Goal: Communication & Community: Participate in discussion

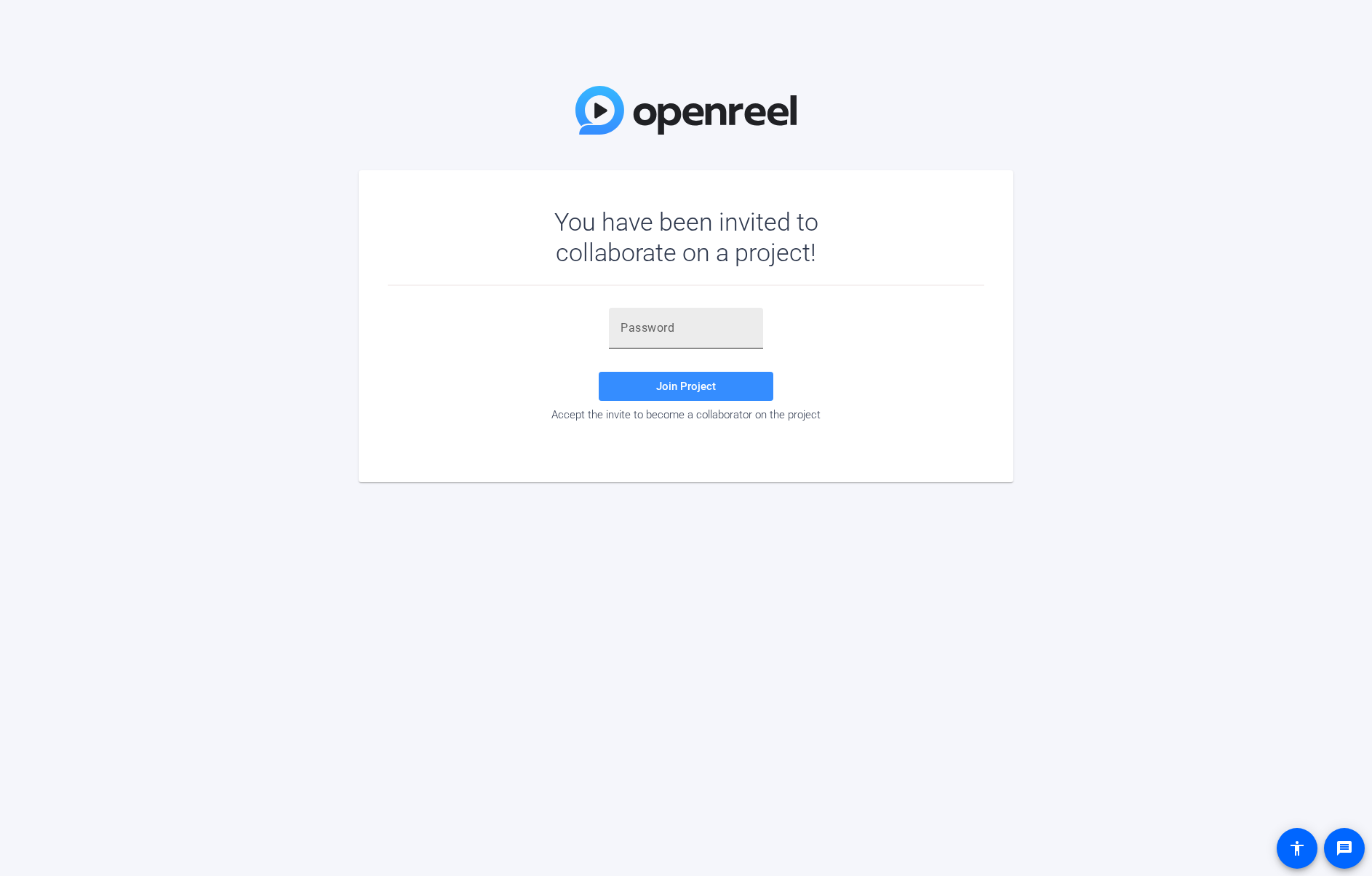
click at [622, 340] on div at bounding box center [686, 328] width 131 height 40
paste input ";ZY(2M"
type input ";ZY(2M"
click at [686, 390] on span "Join Project" at bounding box center [686, 386] width 60 height 13
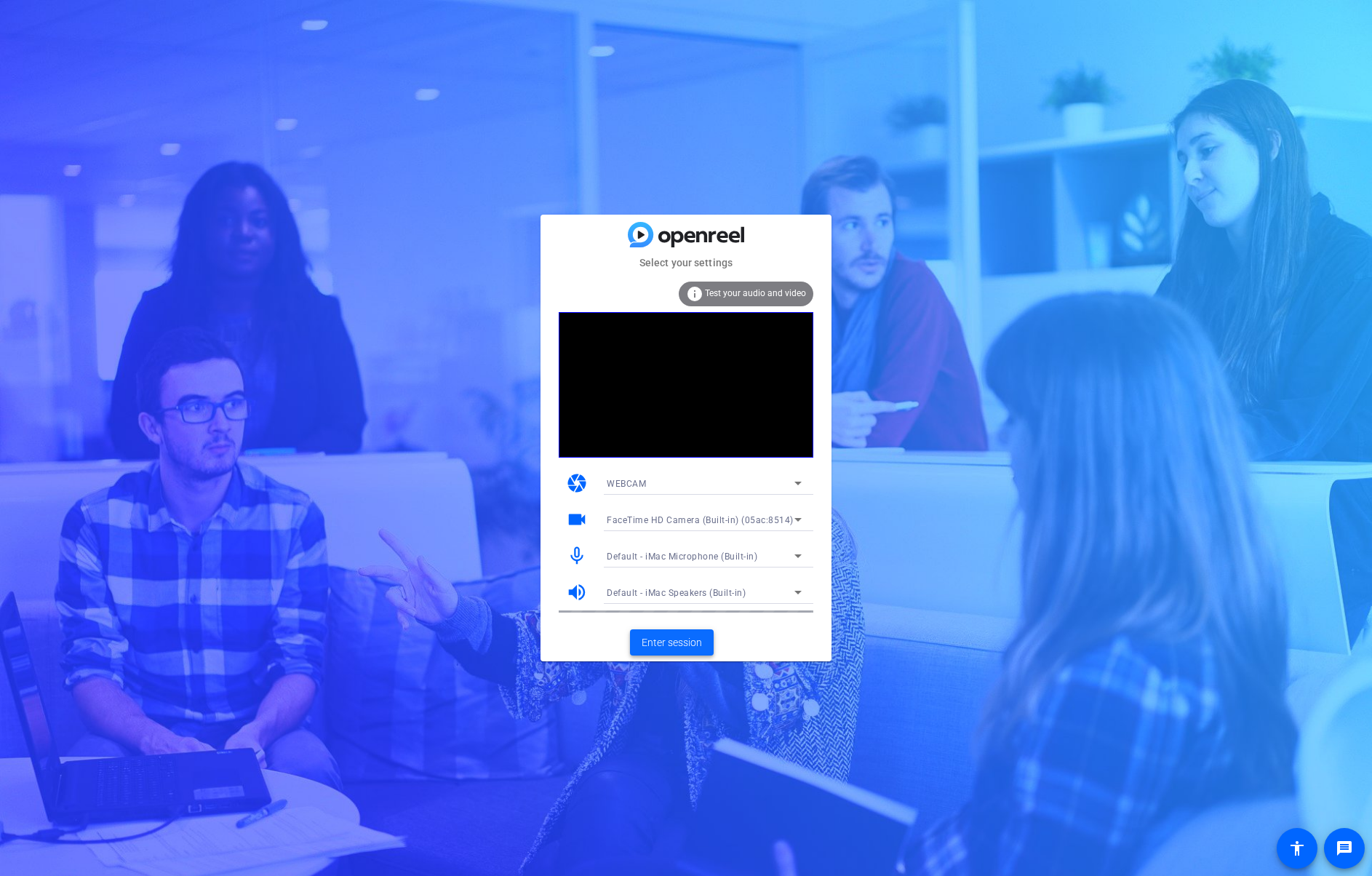
click at [646, 646] on span "Enter session" at bounding box center [672, 642] width 61 height 15
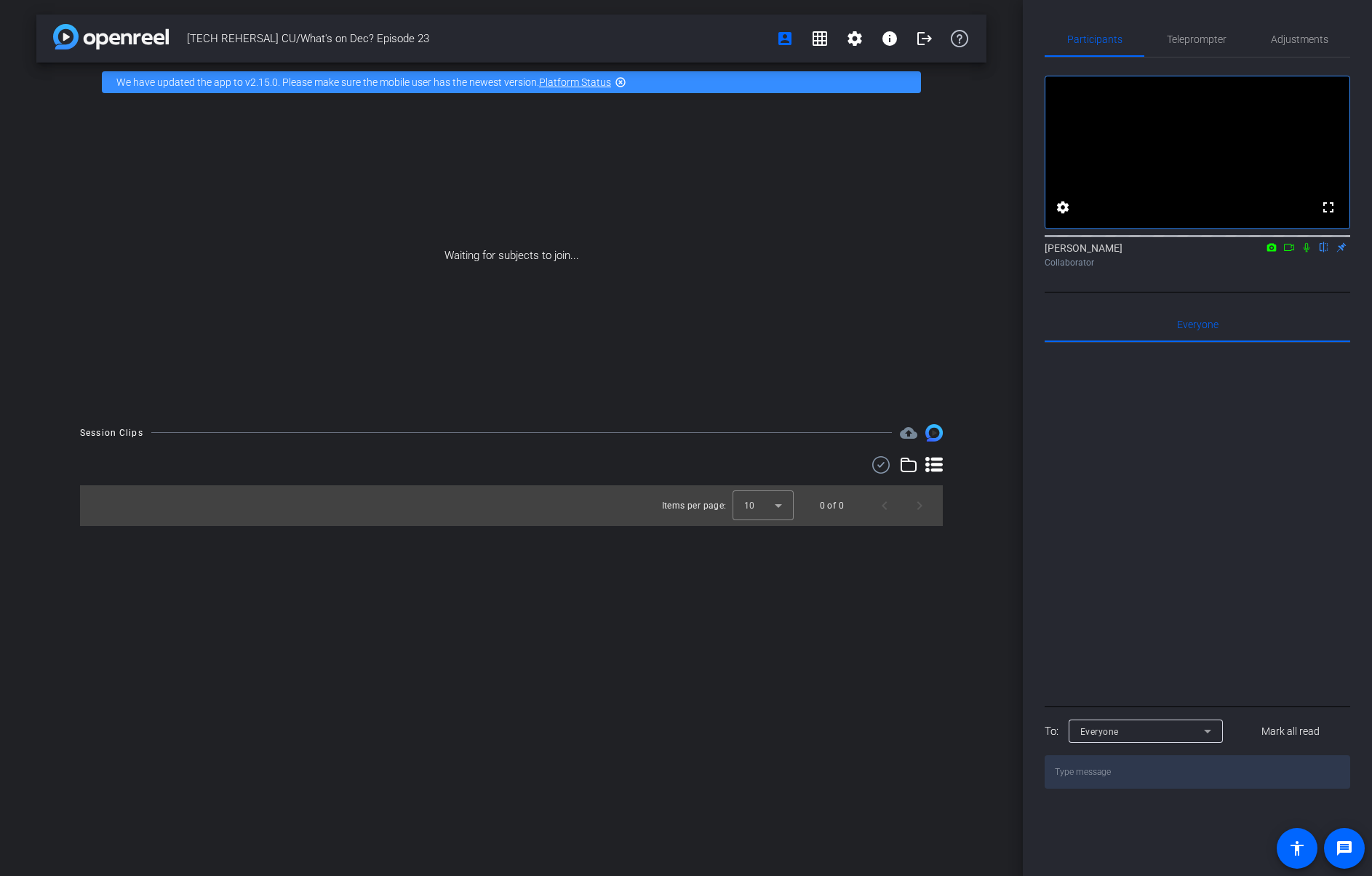
click at [1299, 254] on mat-icon at bounding box center [1306, 248] width 18 height 13
click at [1294, 251] on icon at bounding box center [1289, 247] width 10 height 8
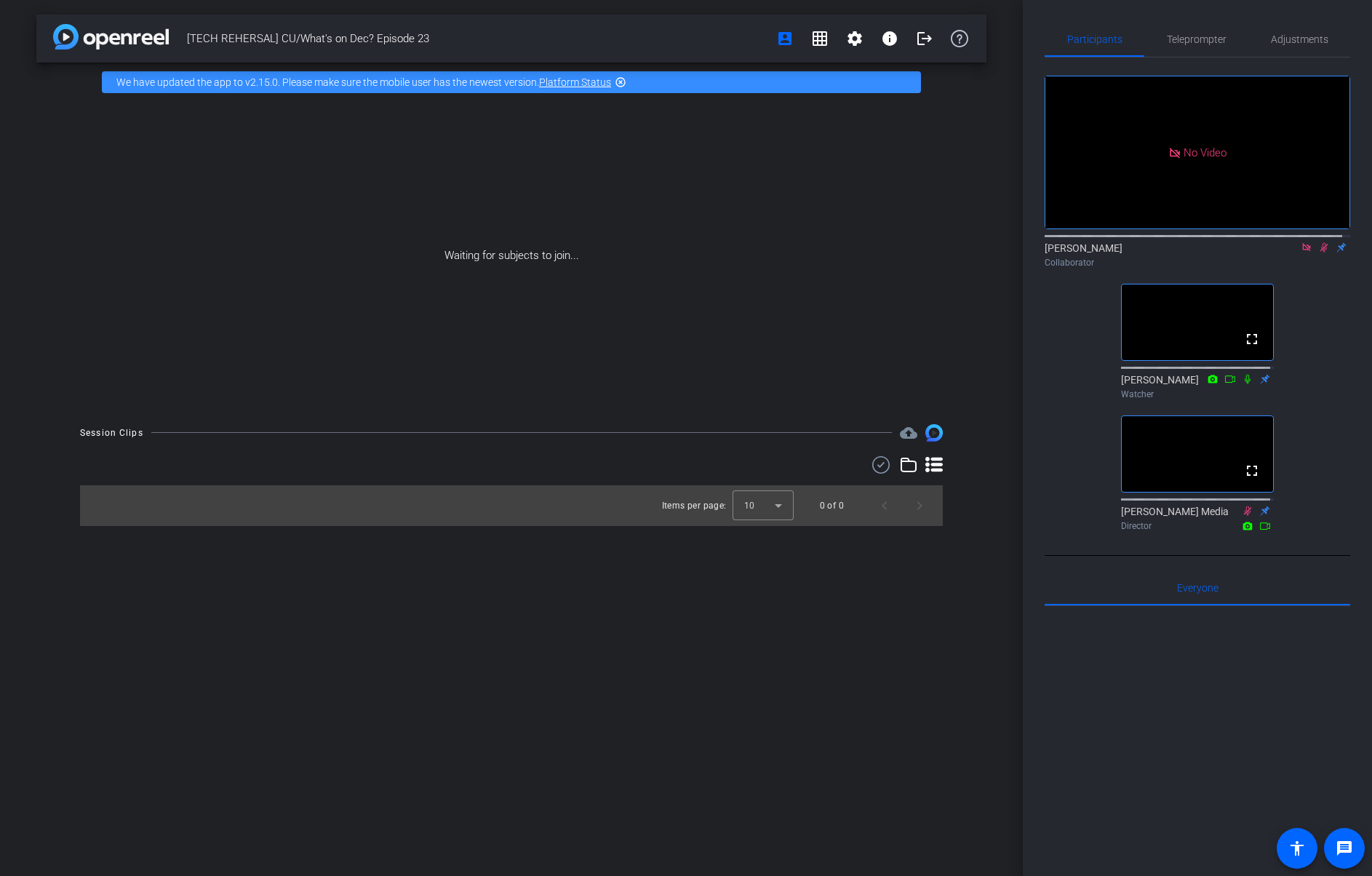
click at [1318, 252] on icon at bounding box center [1324, 247] width 12 height 10
click at [1342, 368] on div "Participants Teleprompter Adjustments No Video [PERSON_NAME] Collaborator fulls…" at bounding box center [1197, 438] width 349 height 876
click at [1302, 251] on icon at bounding box center [1305, 246] width 8 height 8
click at [1253, 347] on mat-icon "fullscreen" at bounding box center [1251, 339] width 18 height 18
click at [1103, 688] on div at bounding box center [1197, 786] width 305 height 360
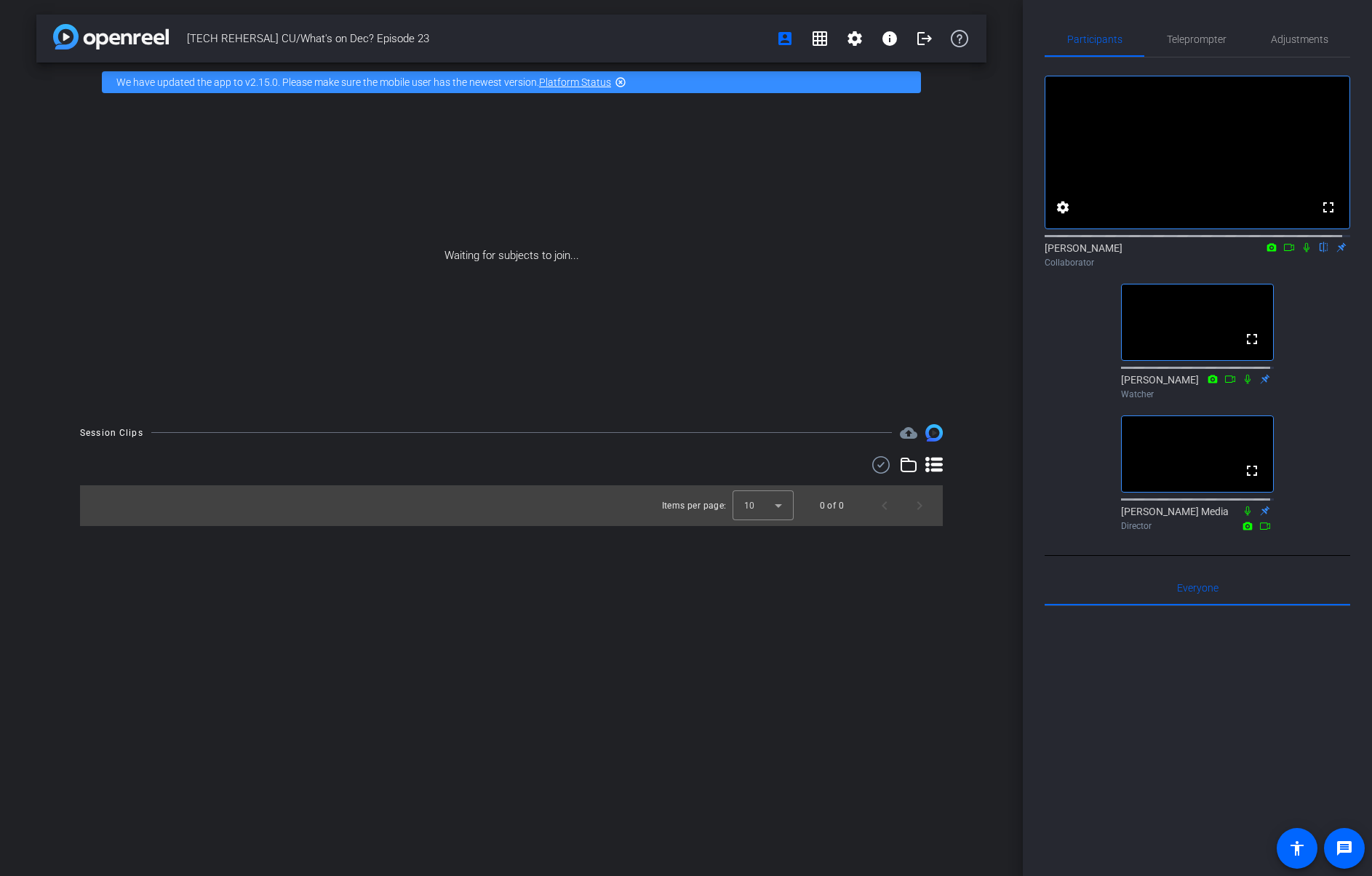
click at [176, 335] on div "Waiting for subjects to join..." at bounding box center [511, 255] width 950 height 308
click at [702, 771] on div "[TECH REHERSAL] CU/What's on Dec? Episode 23 account_box grid_on settings info …" at bounding box center [511, 438] width 1023 height 876
click at [1190, 750] on div at bounding box center [1197, 786] width 305 height 360
click at [1190, 749] on div at bounding box center [1197, 786] width 305 height 360
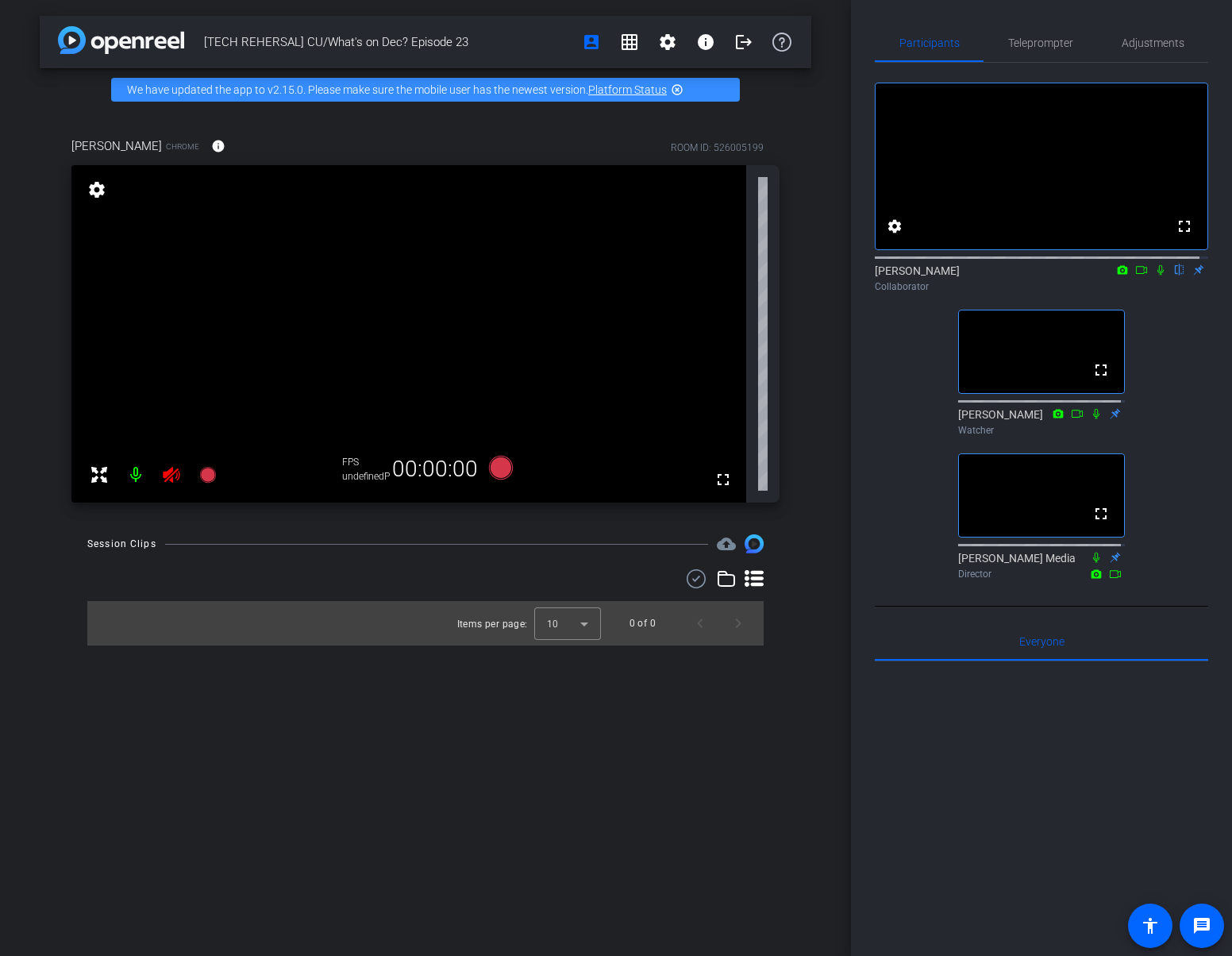
click at [526, 758] on div "[TECH REHERSAL] CU/What's on Dec? Episode 23 account_box grid_on settings info …" at bounding box center [425, 478] width 851 height 956
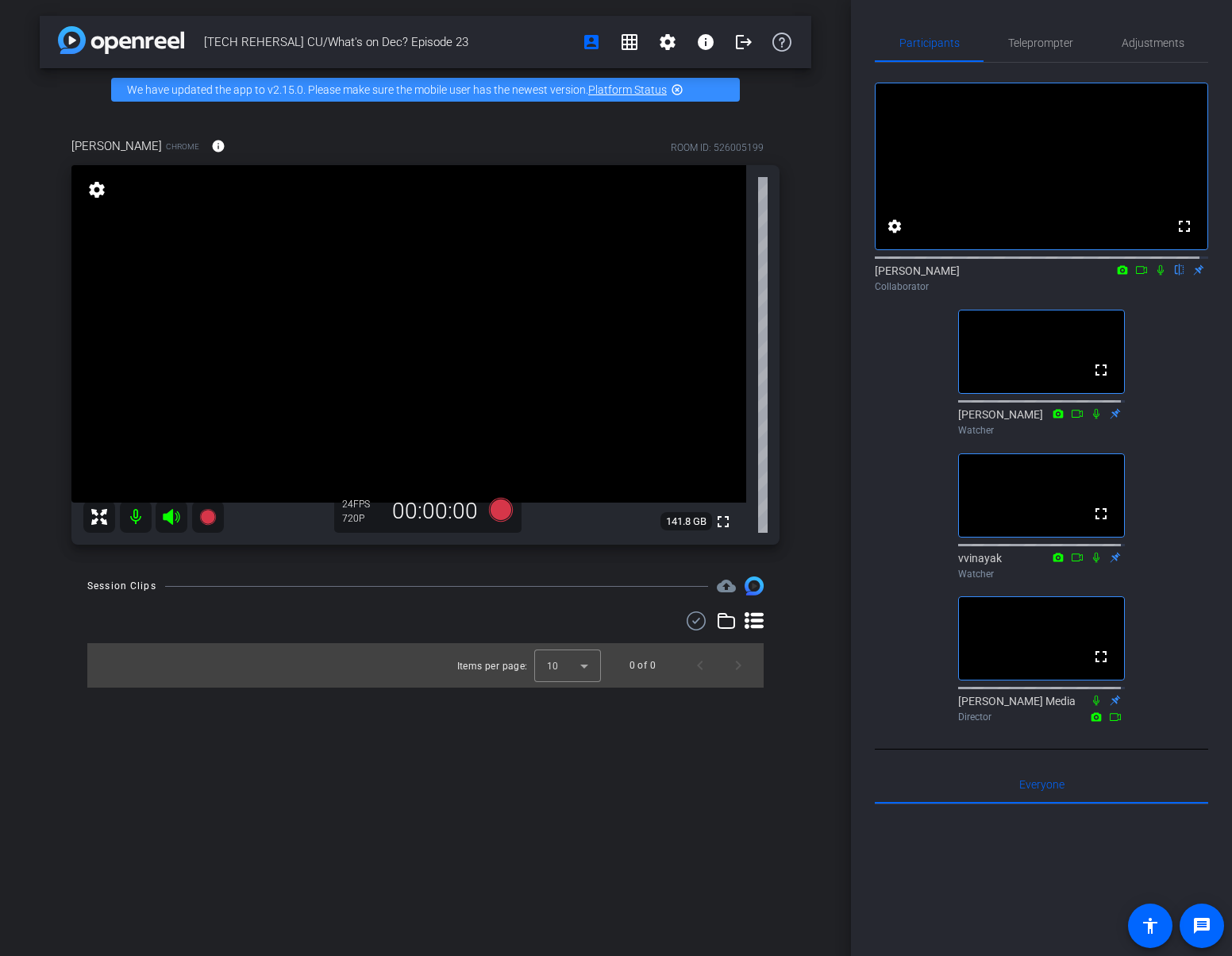
click at [1154, 275] on icon at bounding box center [1160, 270] width 13 height 11
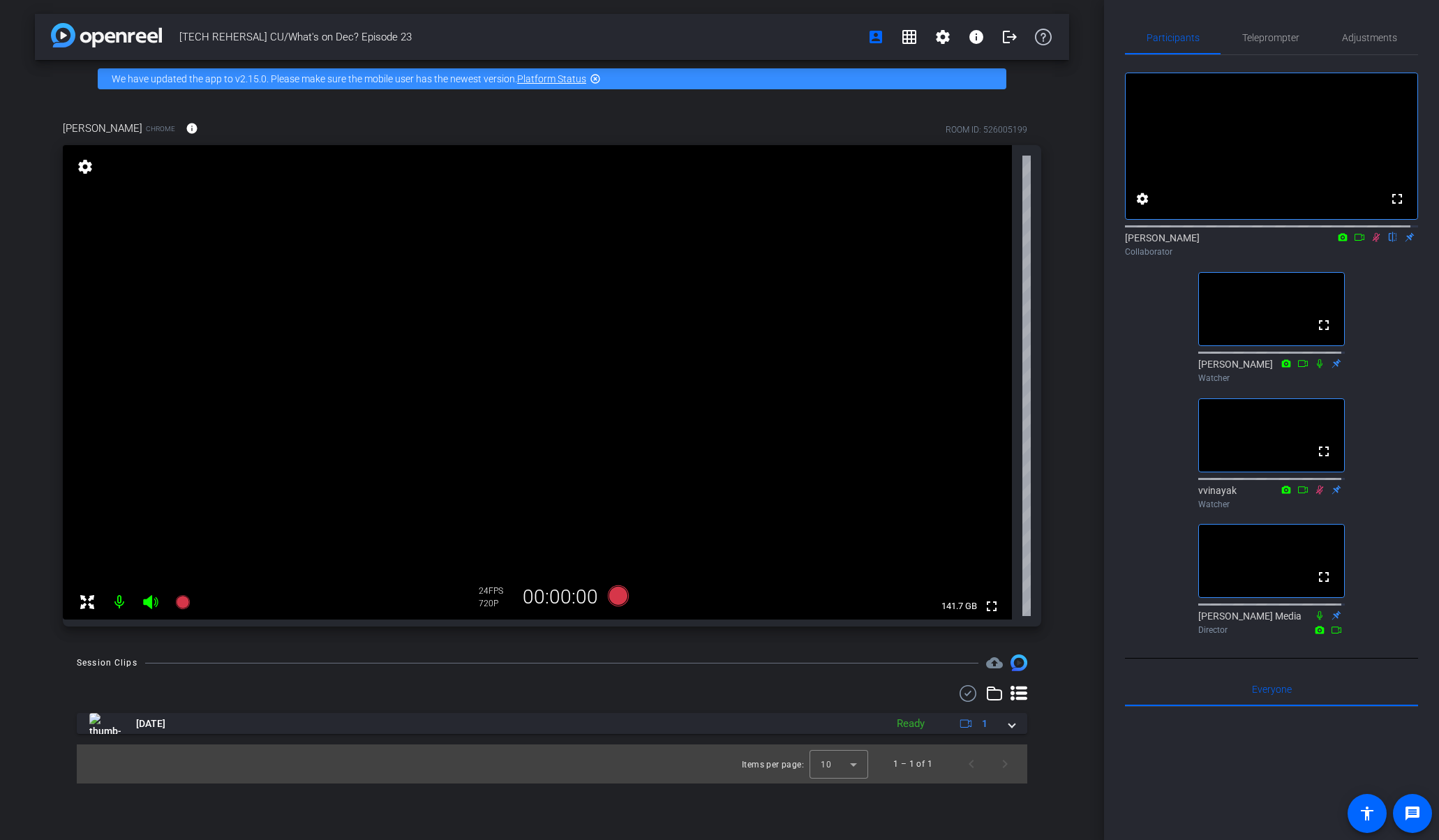
click at [53, 528] on div "[PERSON_NAME] Chrome info ROOM ID: 526005199 fullscreen settings 141.7 GB 24 FP…" at bounding box center [552, 369] width 1034 height 542
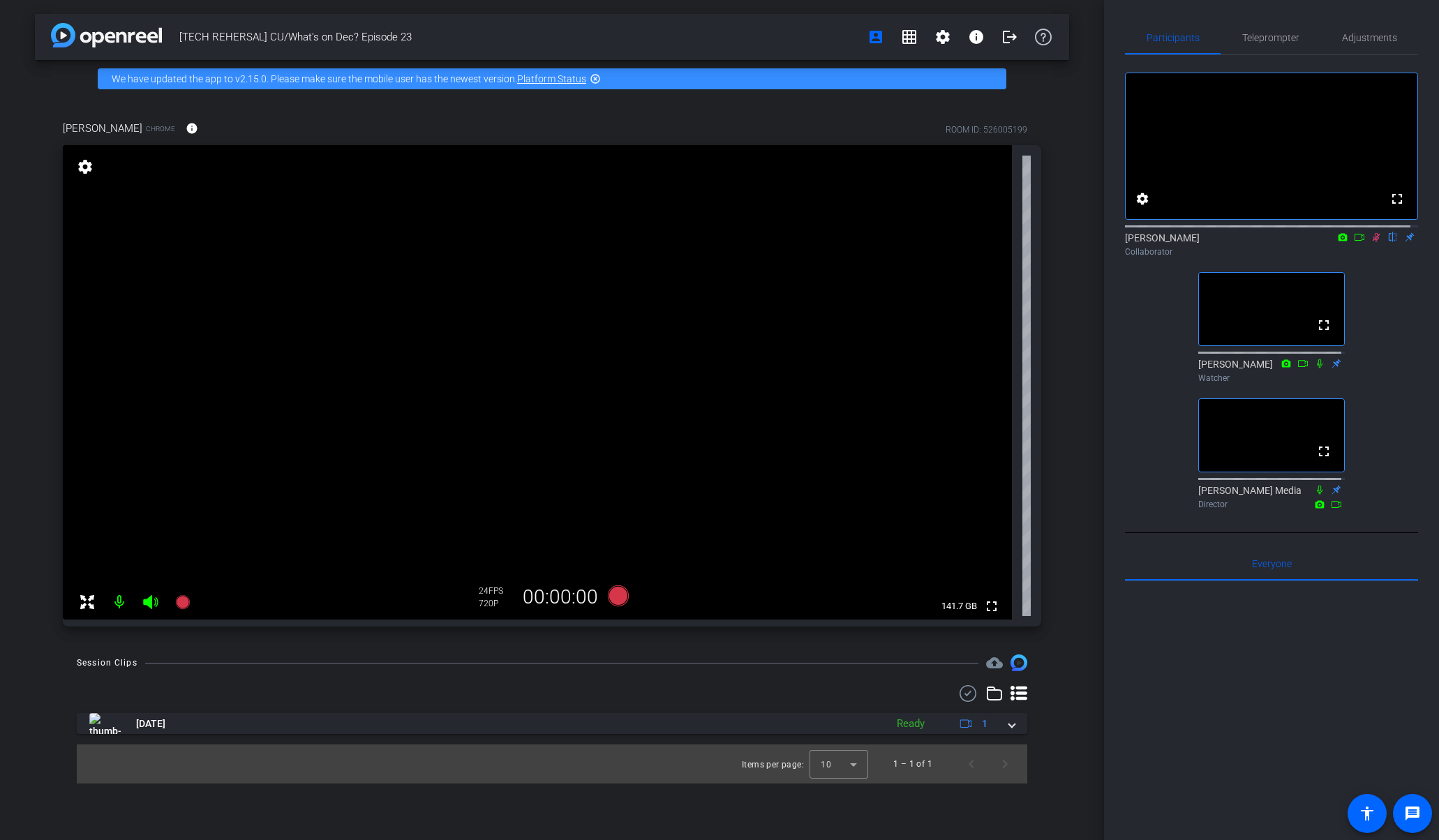
click at [1315, 242] on icon at bounding box center [1359, 237] width 11 height 10
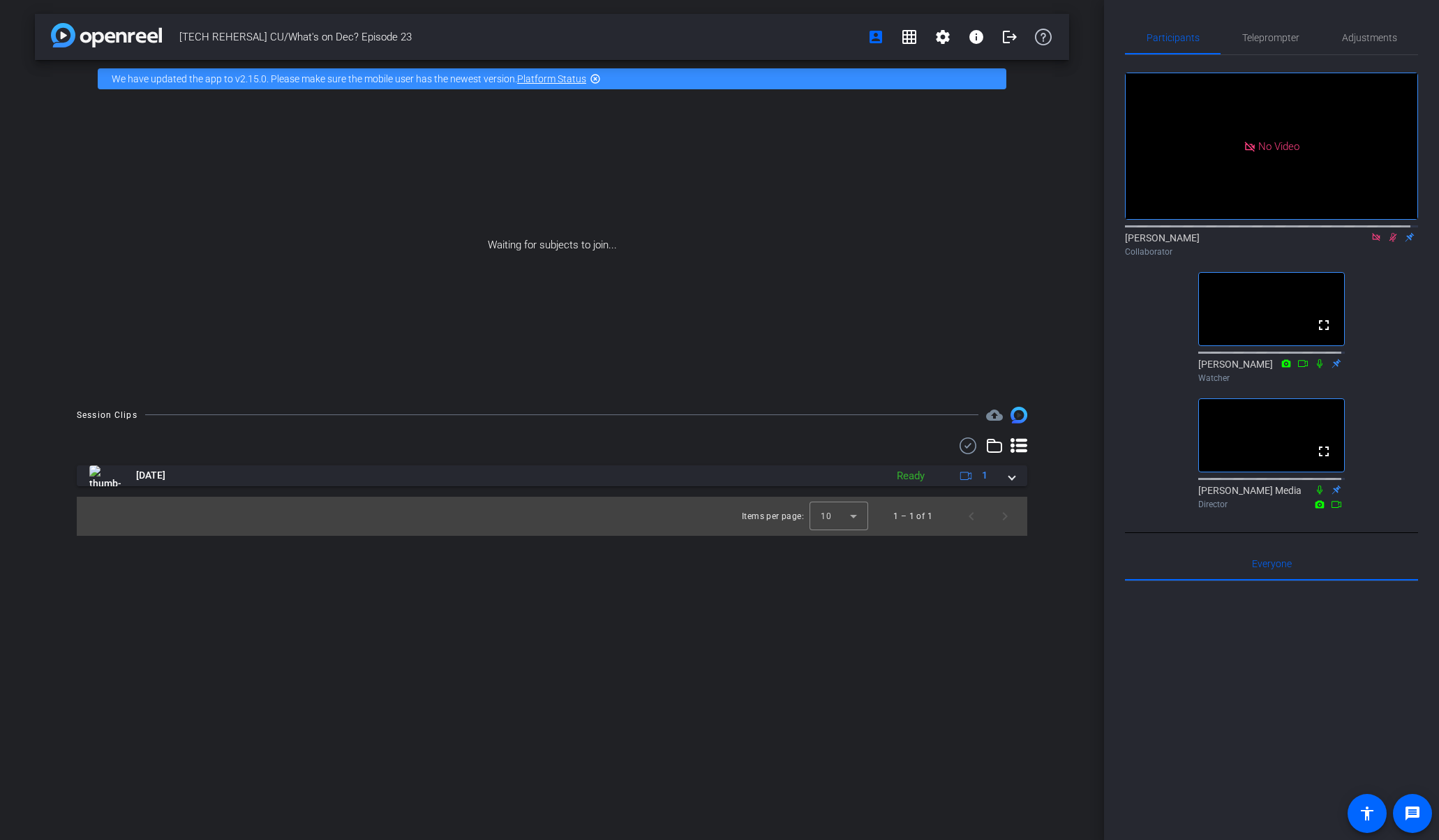
click at [1315, 242] on icon at bounding box center [1376, 237] width 11 height 10
click at [1315, 371] on div "fullscreen settings [PERSON_NAME] flip Collaborator fullscreen [PERSON_NAME] Wa…" at bounding box center [1272, 285] width 293 height 459
click at [1315, 242] on icon at bounding box center [1376, 237] width 7 height 9
